Goal: Transaction & Acquisition: Purchase product/service

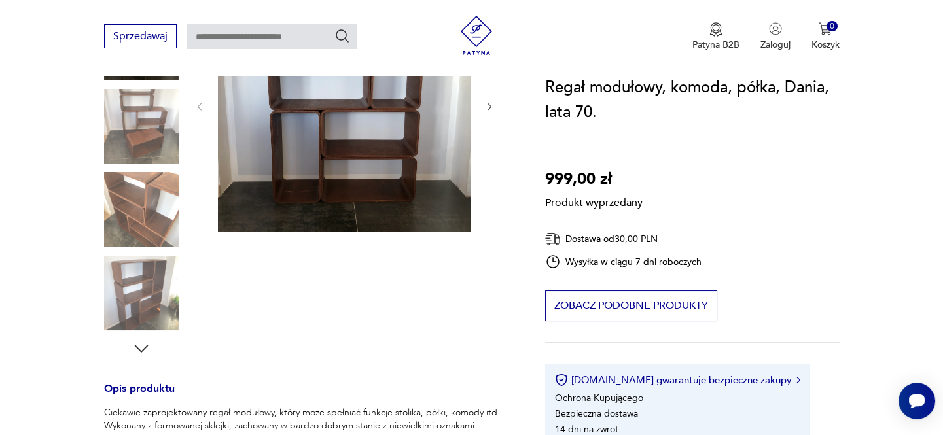
scroll to position [238, 0]
click at [124, 235] on div "Produkt wyprzedany Opis produktu Ciekawie zaprojektowany regał modułowy, który …" at bounding box center [309, 396] width 410 height 836
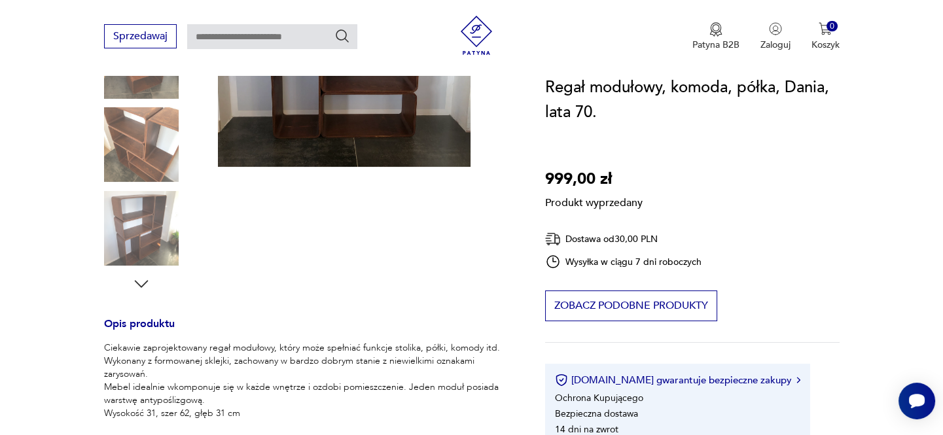
scroll to position [297, 0]
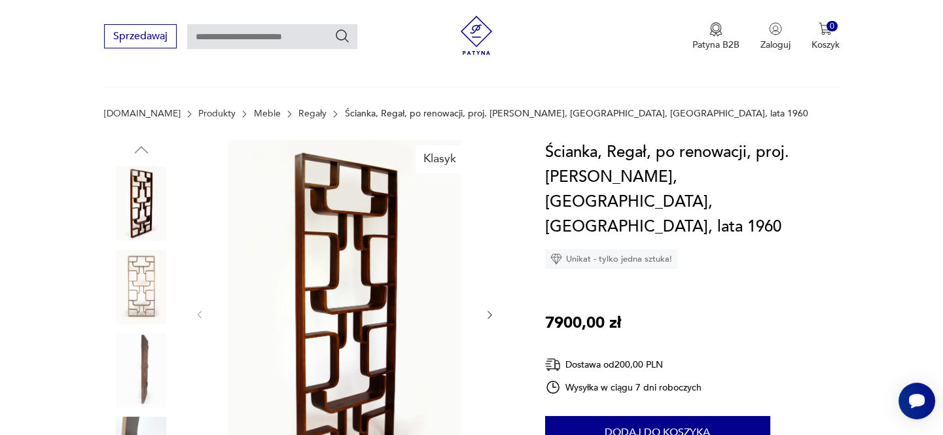
scroll to position [59, 0]
